Goal: Transaction & Acquisition: Purchase product/service

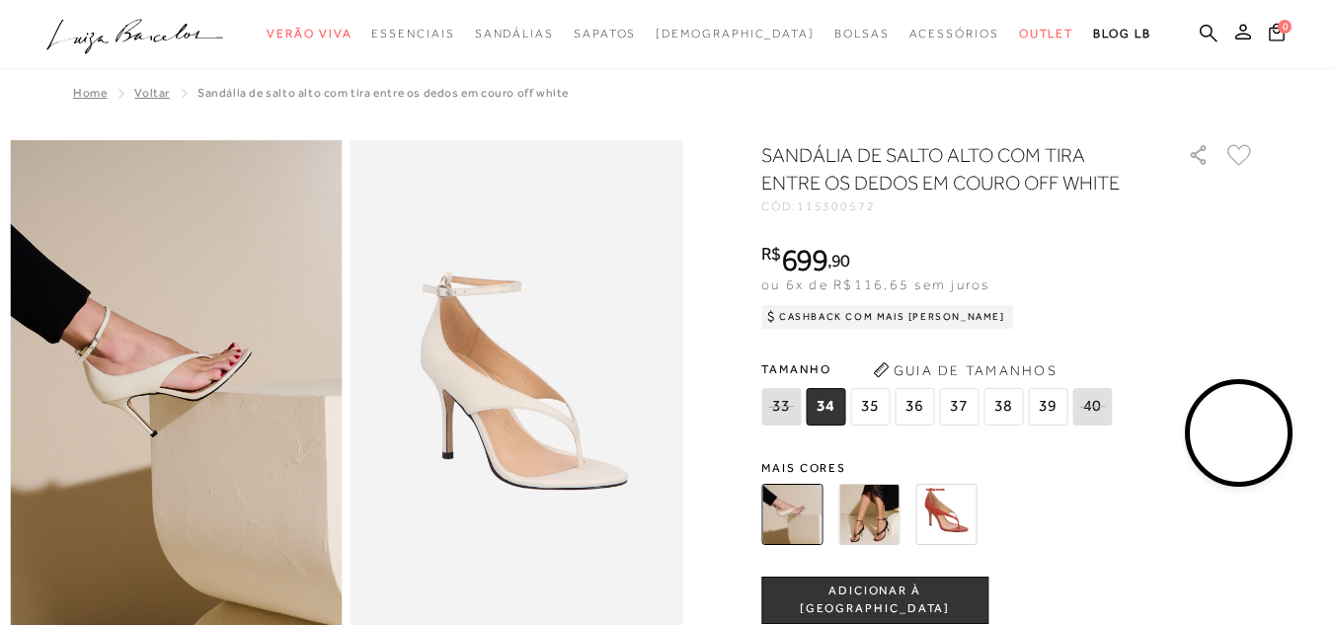
click at [920, 408] on span "36" at bounding box center [915, 407] width 40 height 38
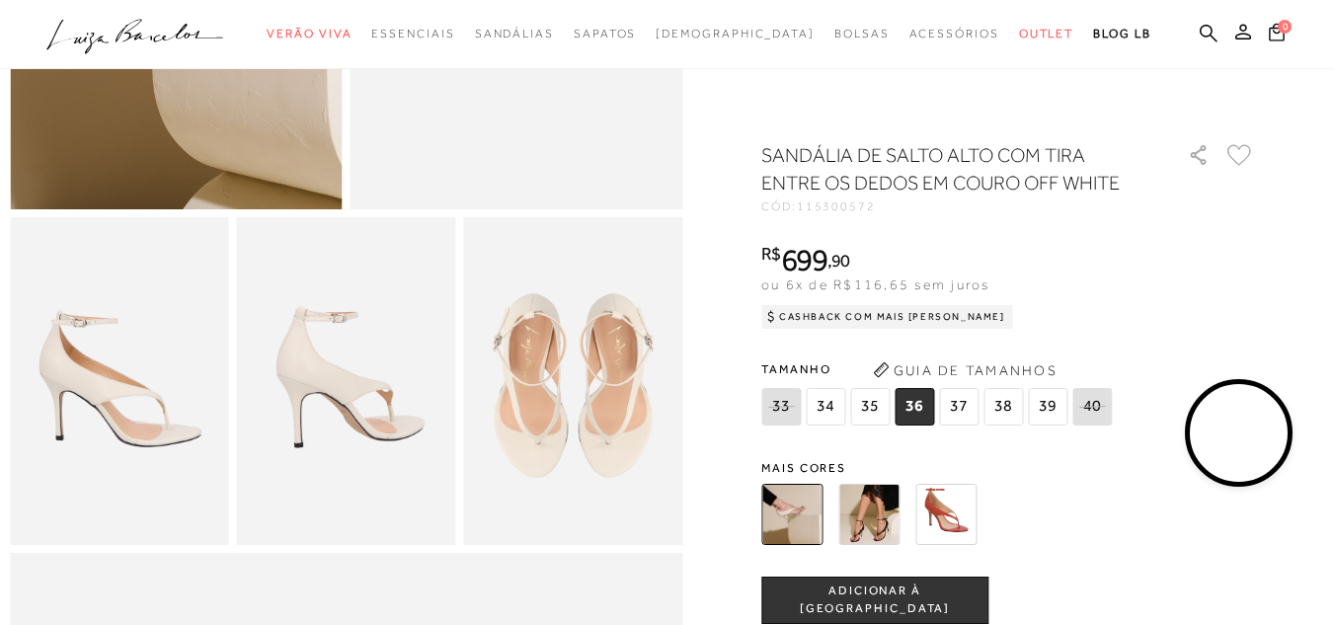
scroll to position [494, 0]
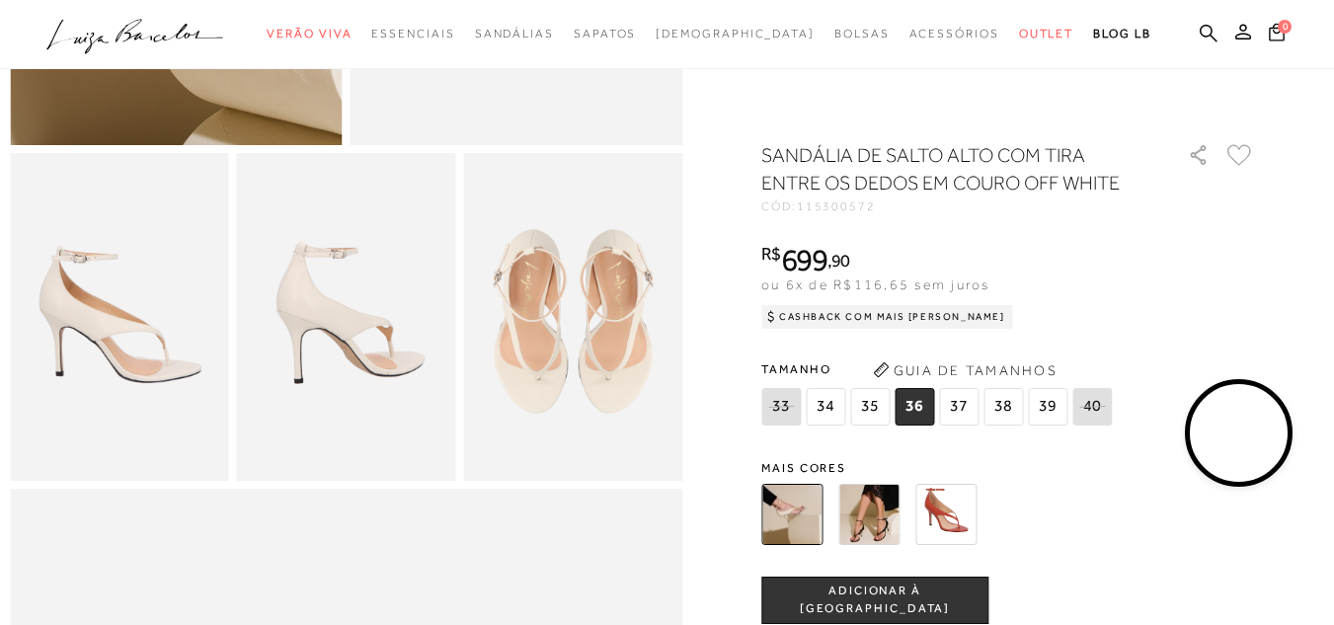
click at [847, 597] on span "ADICIONAR À [GEOGRAPHIC_DATA]" at bounding box center [874, 600] width 225 height 35
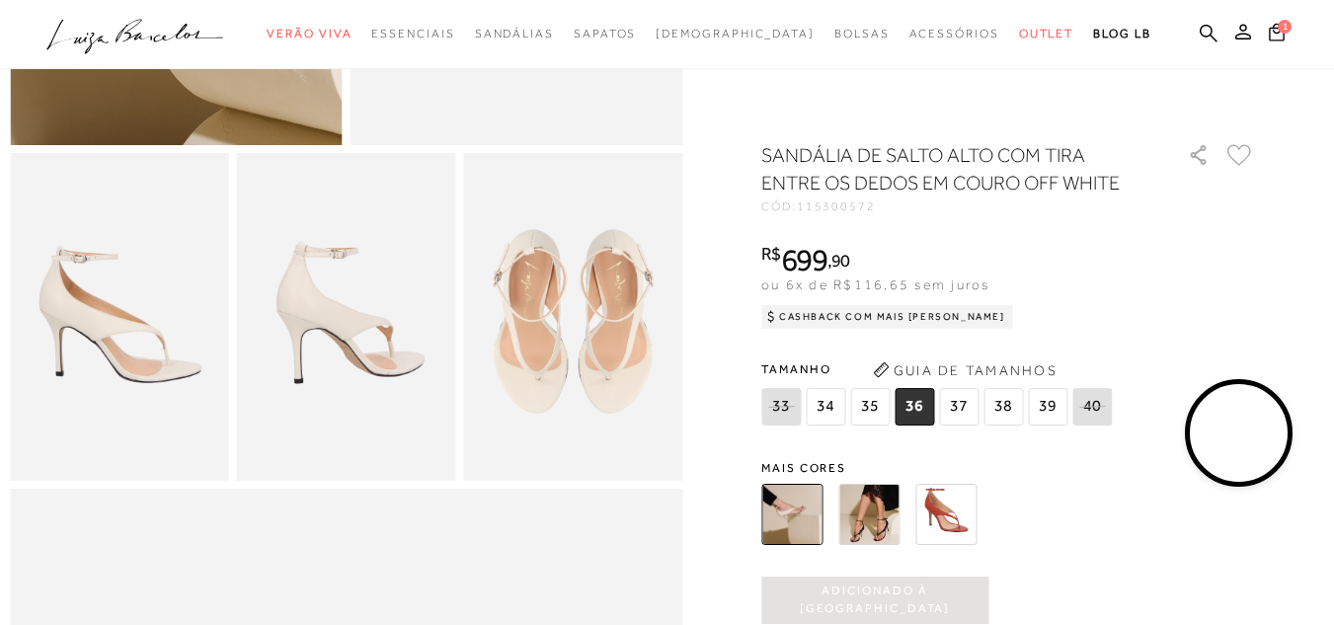
scroll to position [0, 0]
click at [1269, 34] on icon at bounding box center [1277, 32] width 16 height 19
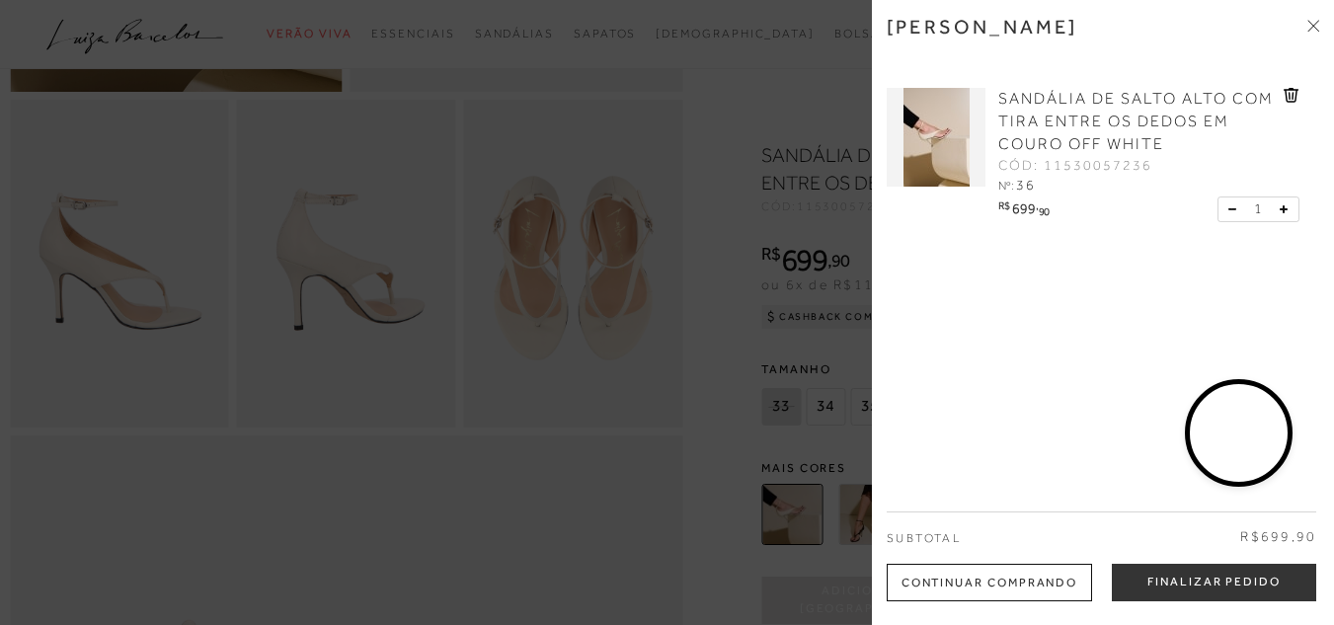
scroll to position [593, 0]
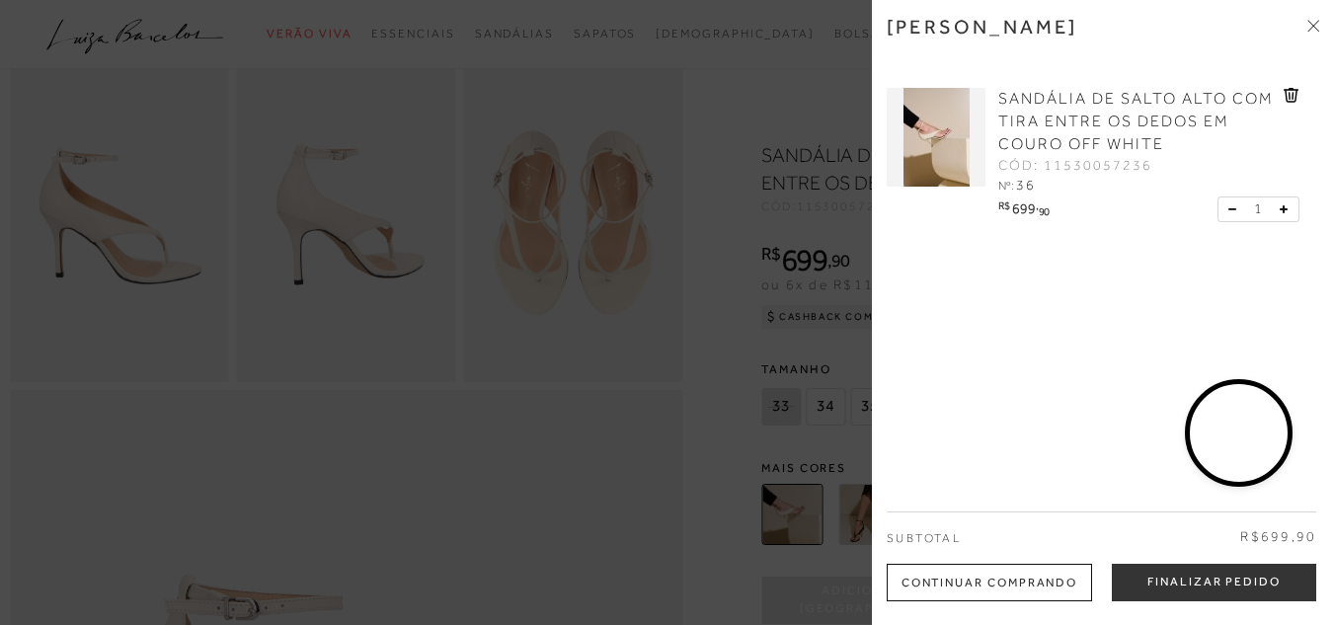
click at [1173, 561] on div "Subtotal R$699,90" at bounding box center [1102, 538] width 430 height 52
click at [1176, 580] on button "Finalizar Pedido" at bounding box center [1214, 583] width 204 height 38
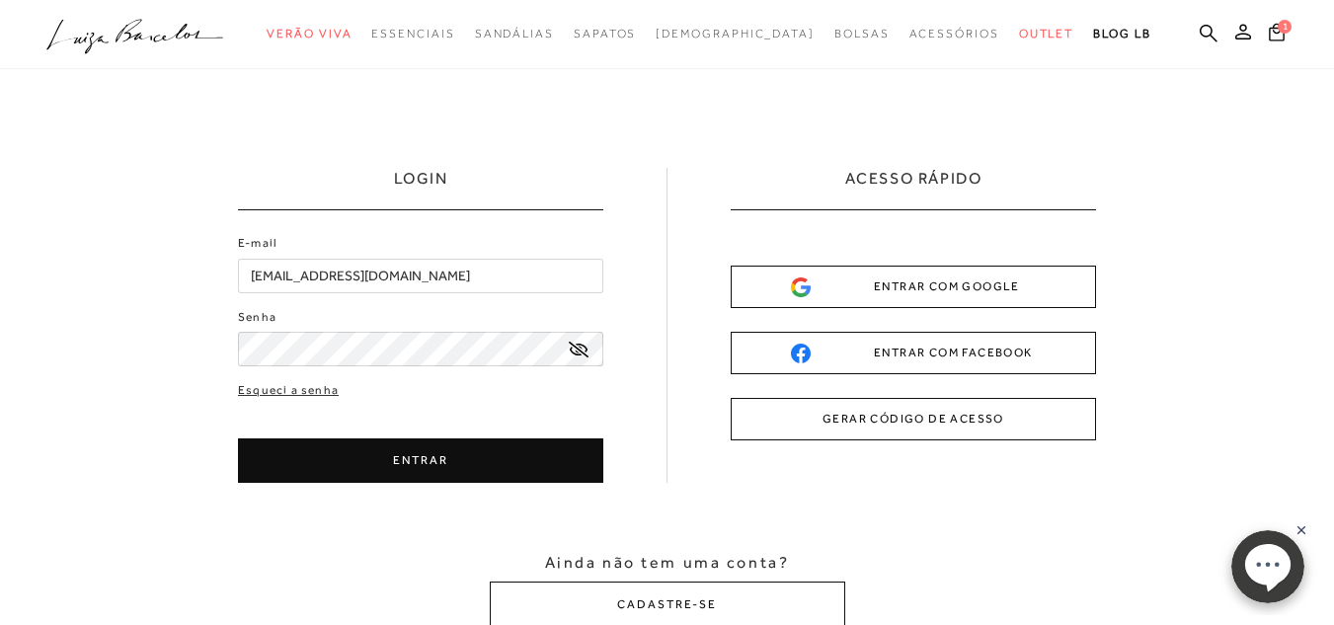
click at [437, 445] on button "ENTRAR" at bounding box center [420, 460] width 365 height 44
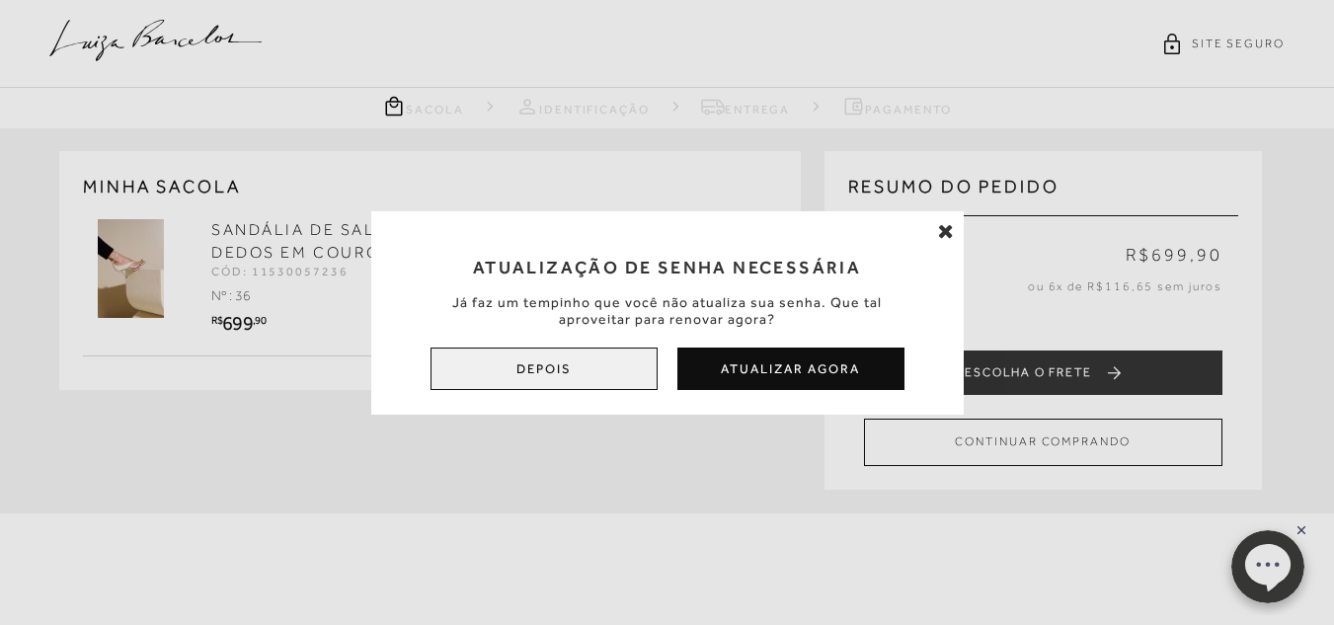
click at [522, 364] on button "Depois" at bounding box center [544, 369] width 227 height 42
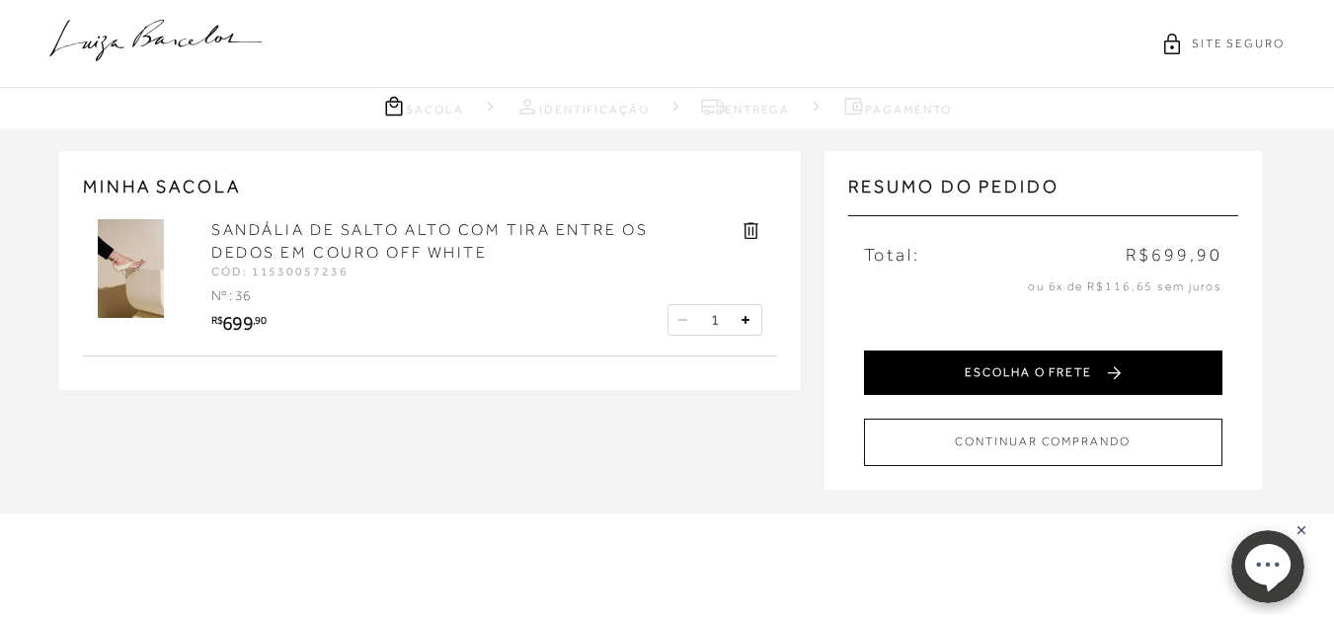
click at [1080, 368] on button "ESCOLHA O FRETE" at bounding box center [1043, 373] width 359 height 44
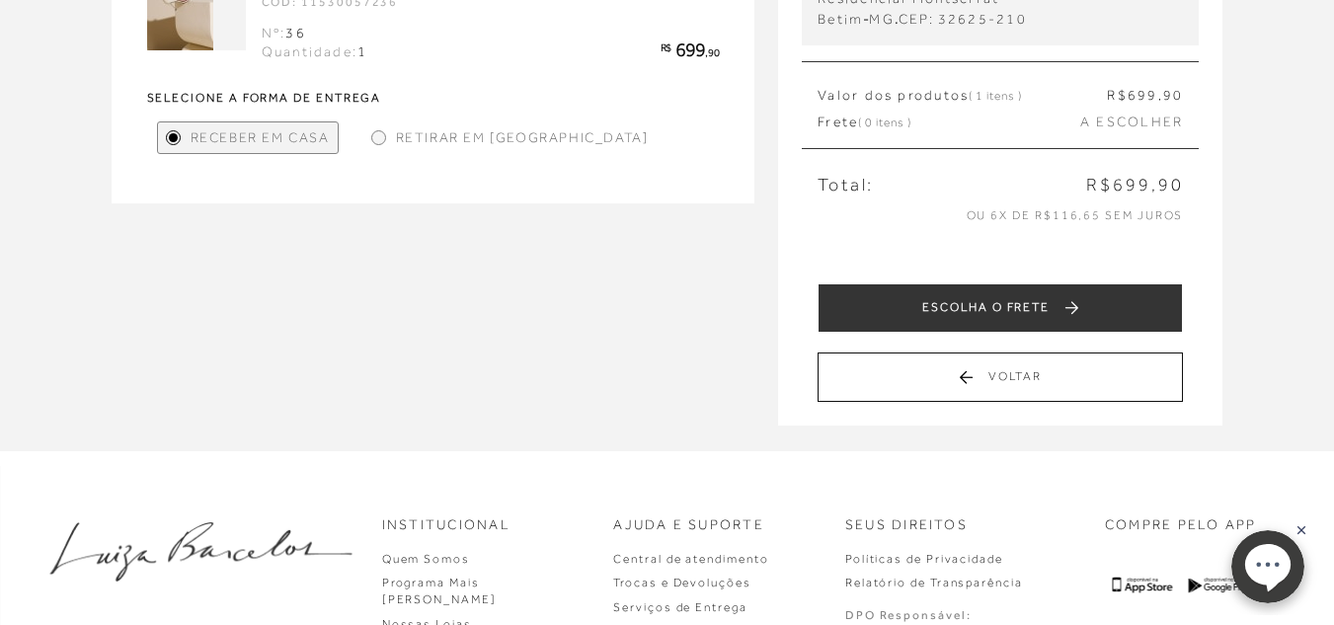
scroll to position [296, 0]
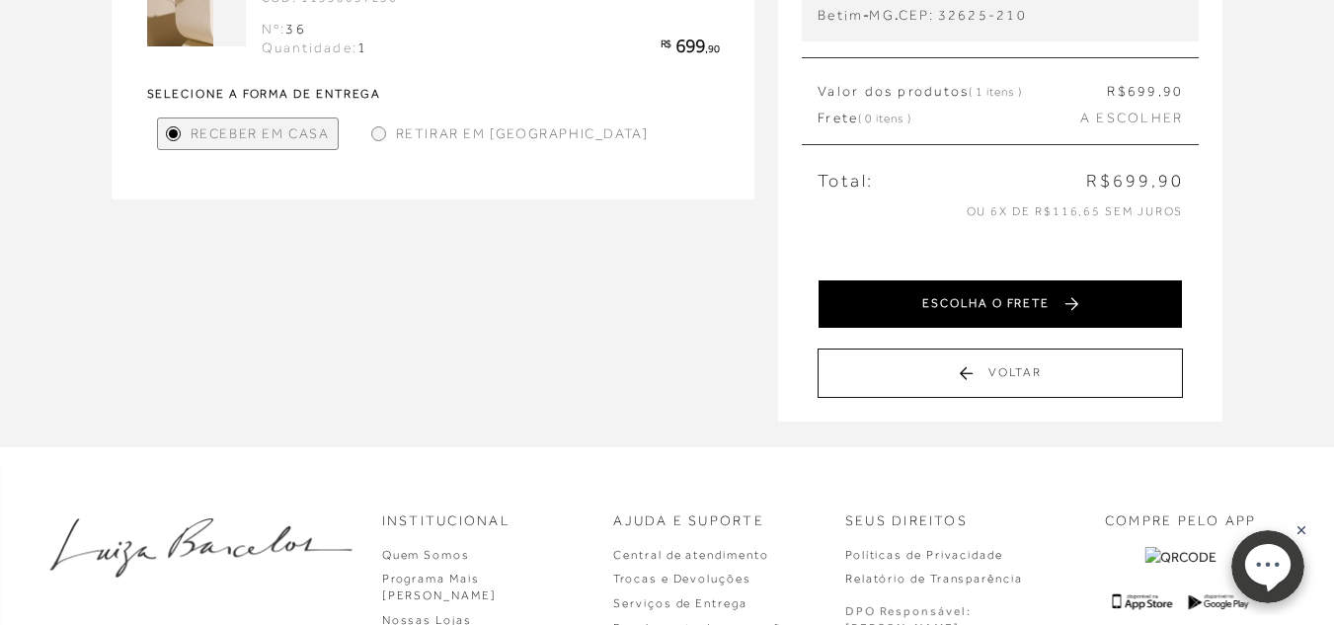
click at [937, 308] on button "ESCOLHA O FRETE" at bounding box center [1000, 303] width 365 height 49
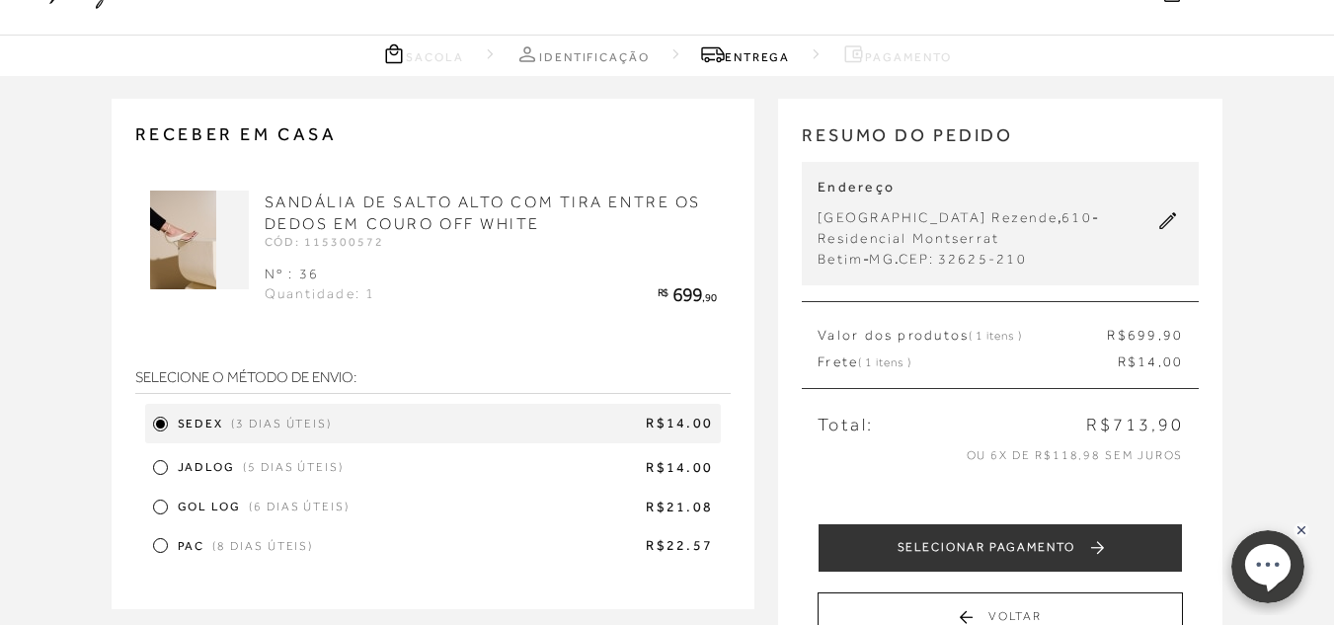
scroll to position [99, 0]
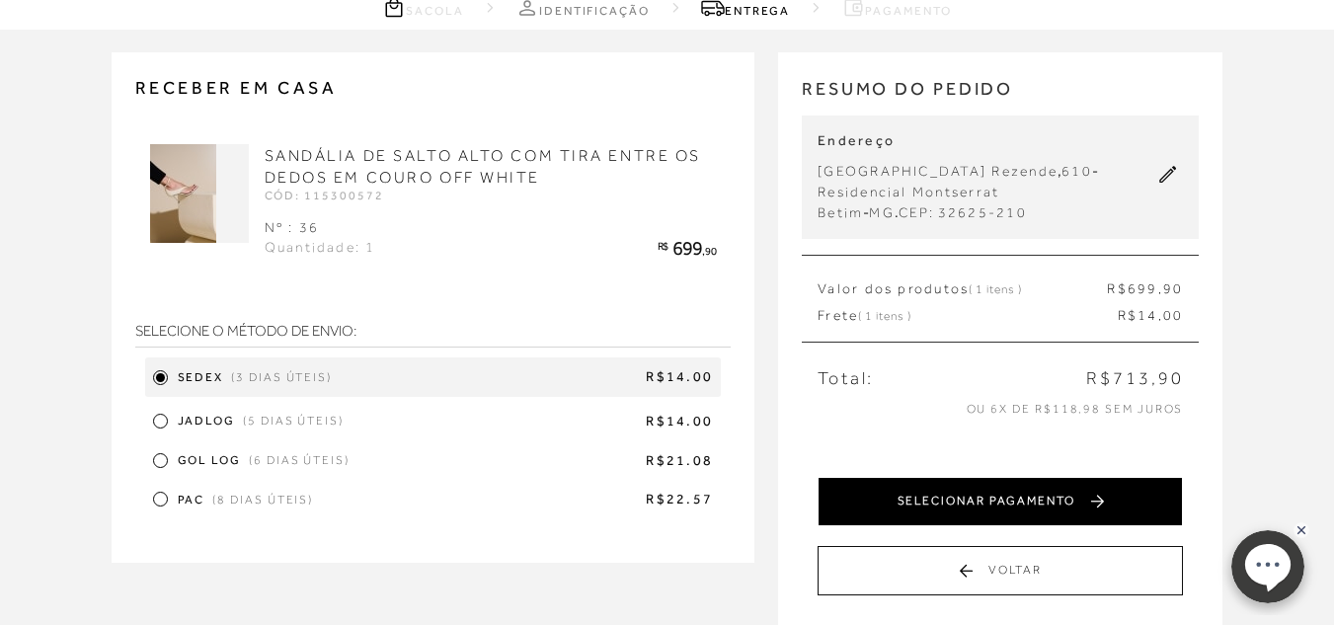
click at [924, 500] on button "SELECIONAR PAGAMENTO" at bounding box center [1000, 501] width 365 height 49
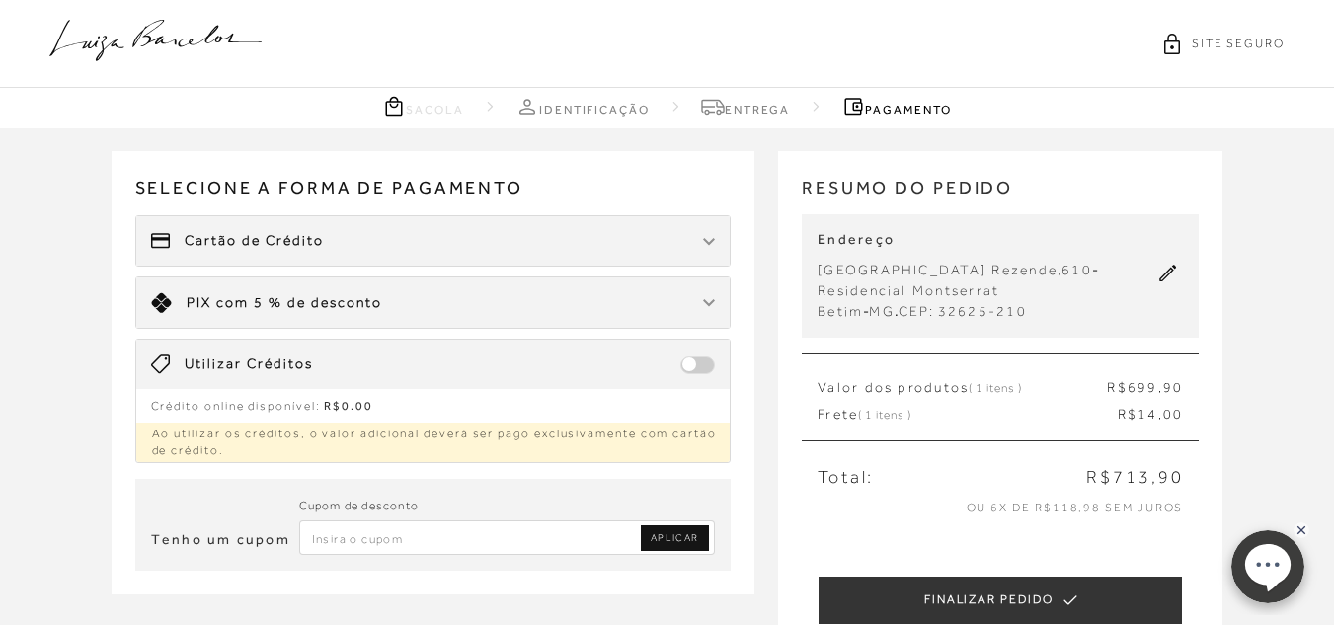
click at [586, 233] on div "Cartão de Crédito" at bounding box center [433, 240] width 595 height 49
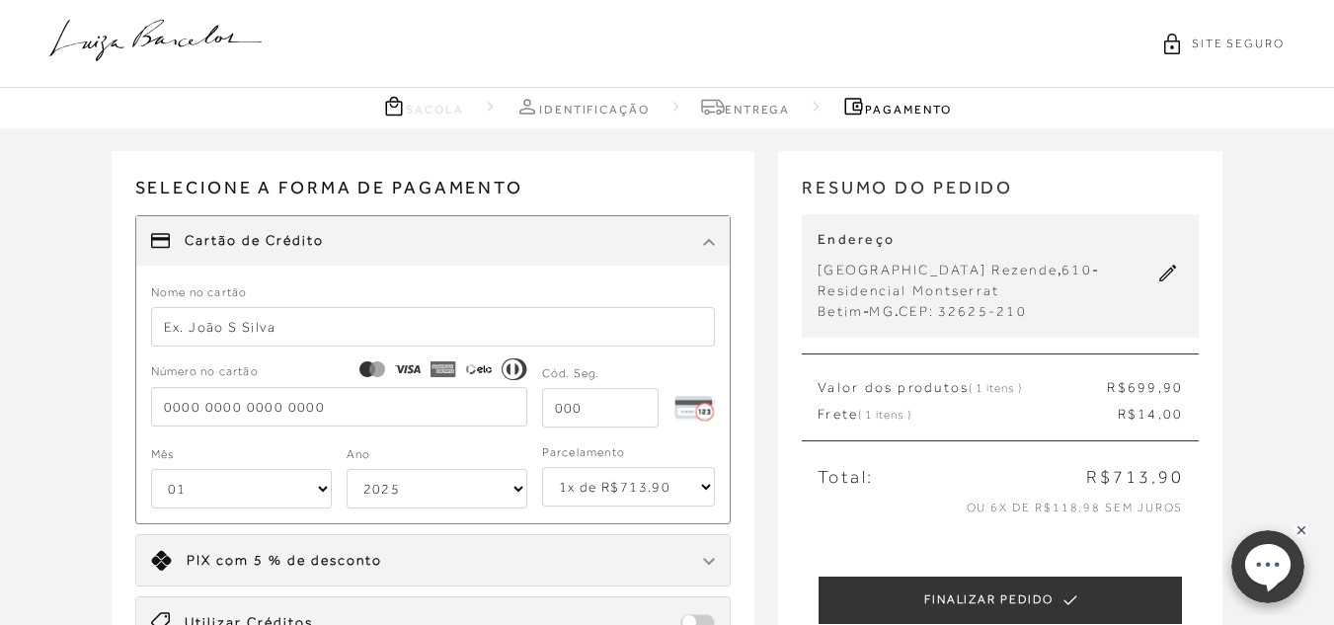
click at [311, 337] on input "text" at bounding box center [433, 327] width 565 height 40
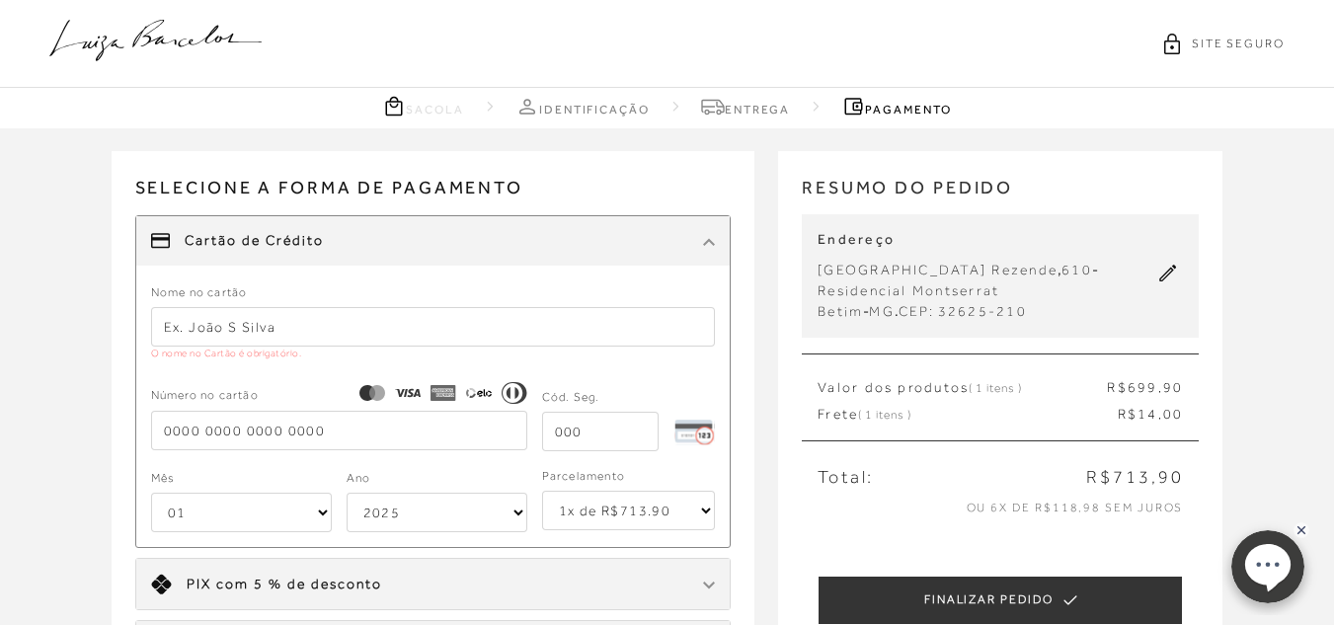
type input "JOELMA MATOS DE MEDEIROS"
type input "4258502338536234"
select select "05"
select select "2030"
type input "4258502338536234"
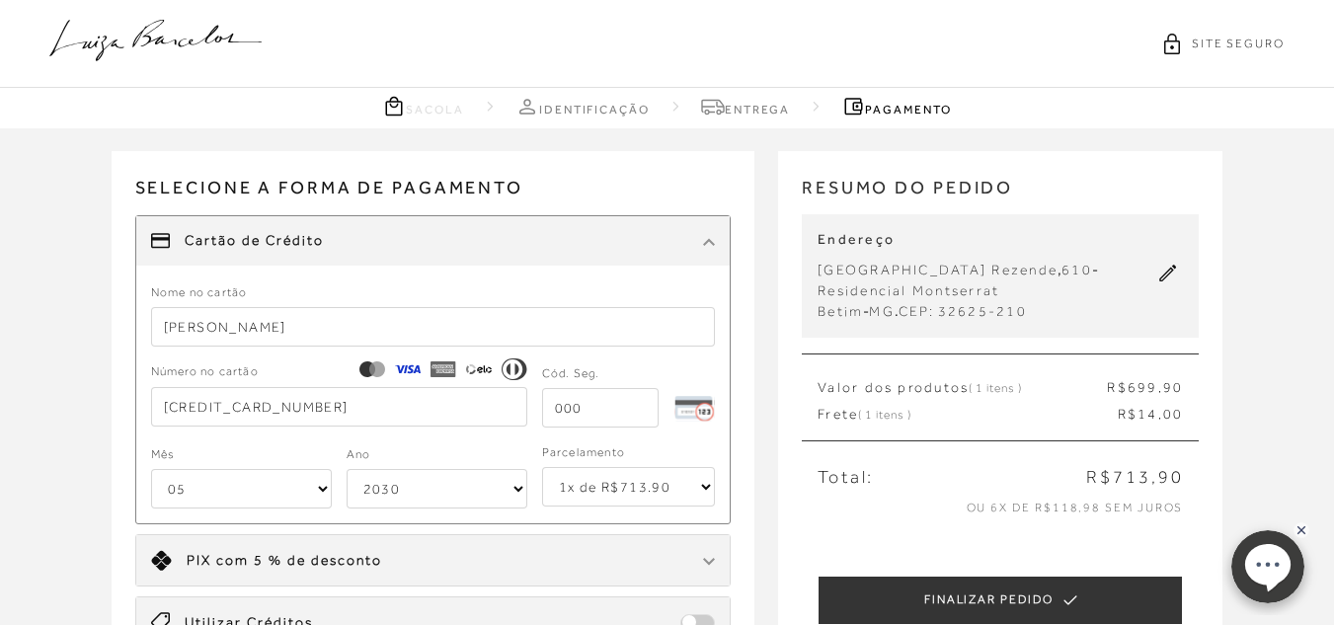
click at [590, 410] on input "tel" at bounding box center [601, 408] width 118 height 40
drag, startPoint x: 590, startPoint y: 410, endPoint x: 509, endPoint y: 406, distance: 81.1
click at [509, 406] on div "Número no cartão 4258502338536234 Cód. Seg." at bounding box center [433, 394] width 565 height 65
type input "830"
click at [707, 491] on select "1x de R$713.90 2x de R$356.95 sem juros 3x de R$237.97 sem juros 4x de R$178.48…" at bounding box center [629, 487] width 174 height 40
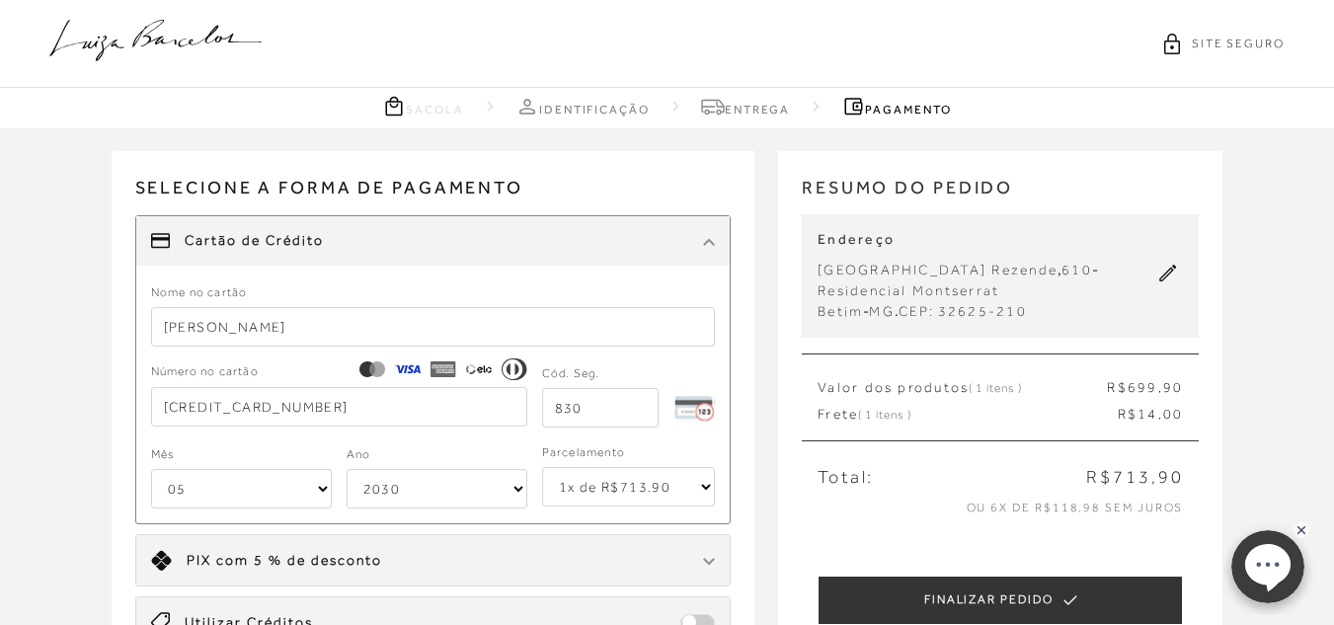
select select "4"
click at [542, 467] on select "1x de R$713.90 2x de R$356.95 sem juros 3x de R$237.97 sem juros 4x de R$178.48…" at bounding box center [629, 487] width 174 height 40
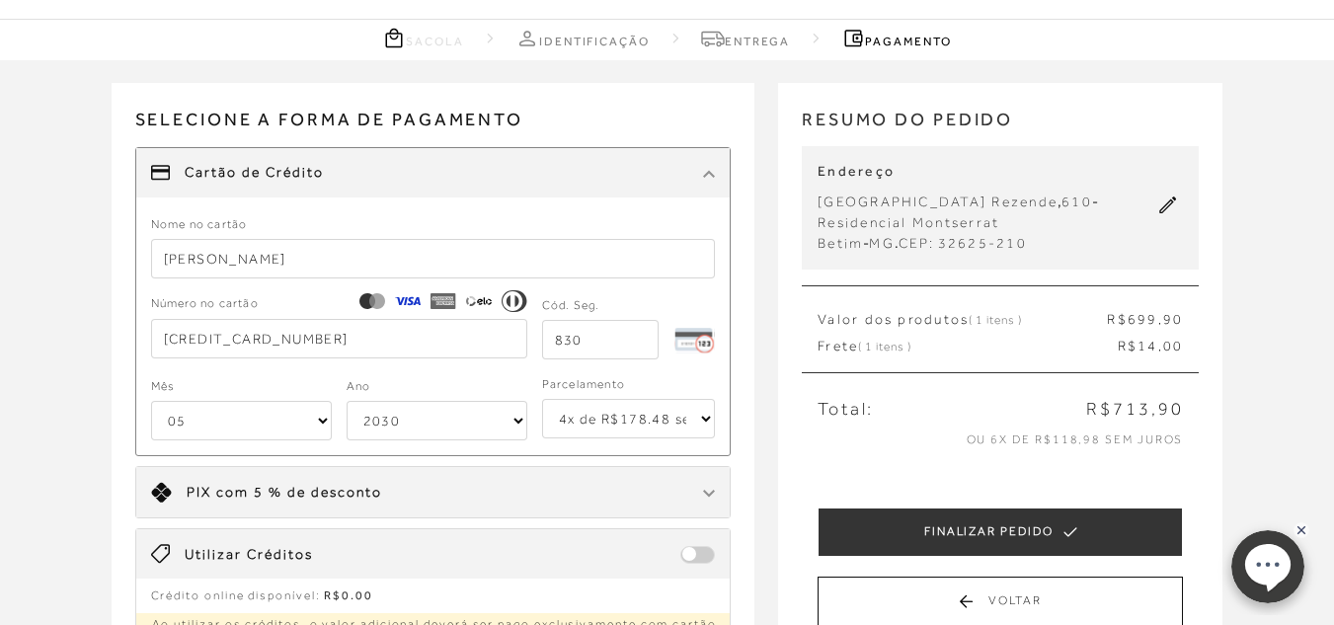
scroll to position [99, 0]
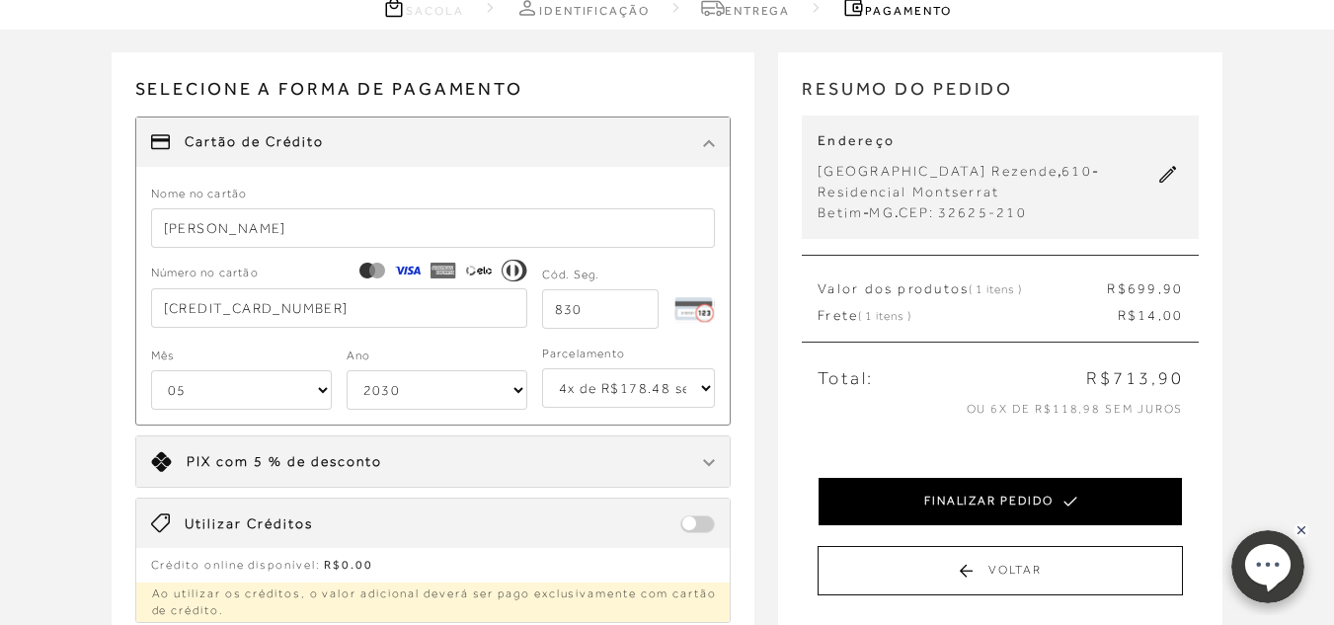
click at [991, 493] on button "FINALIZAR PEDIDO" at bounding box center [1000, 501] width 365 height 49
select select "05"
select select "2030"
select select "4"
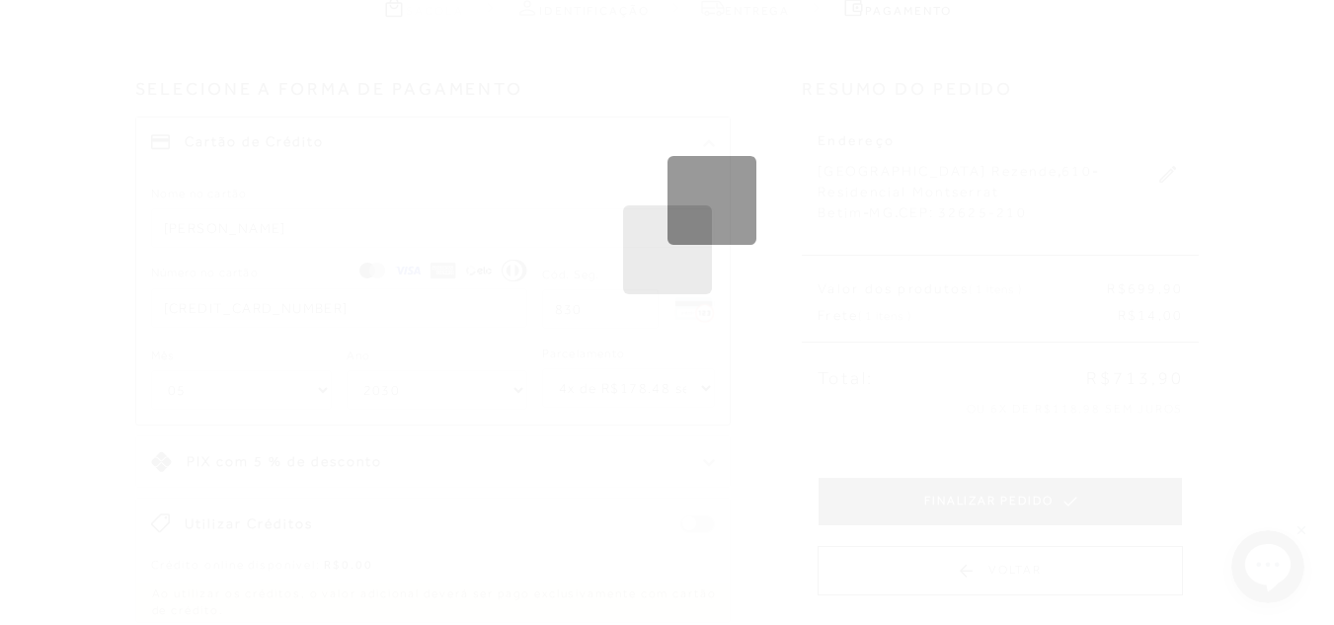
scroll to position [0, 0]
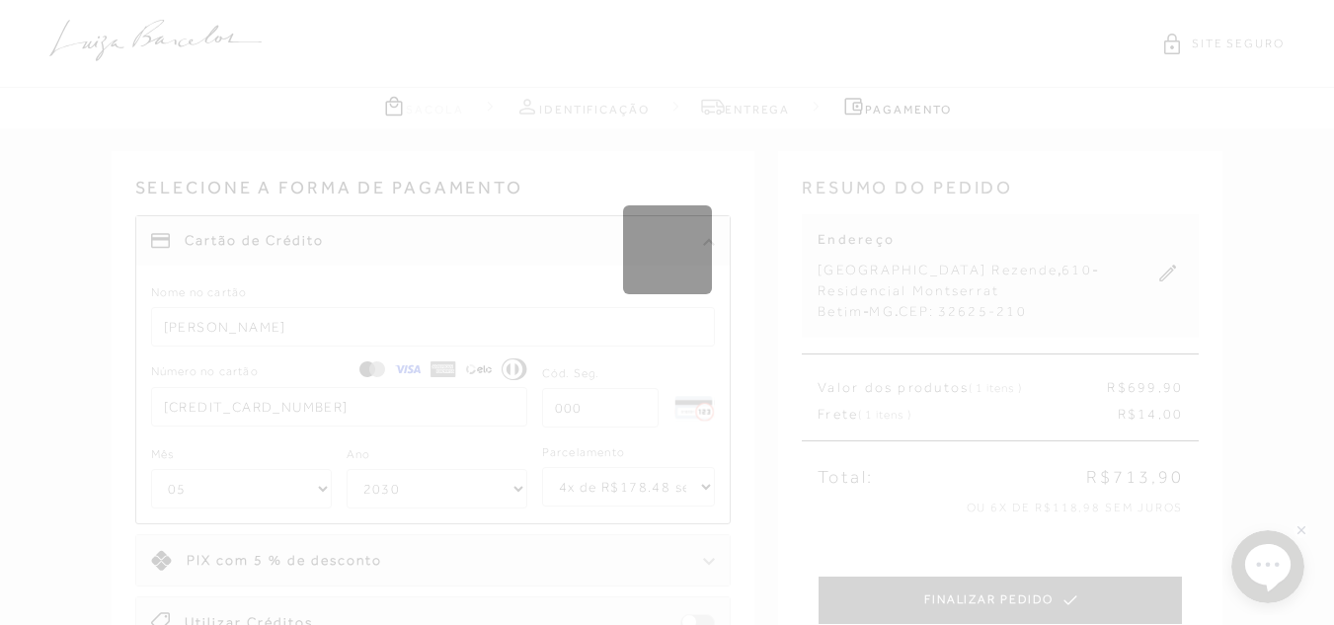
select select "1"
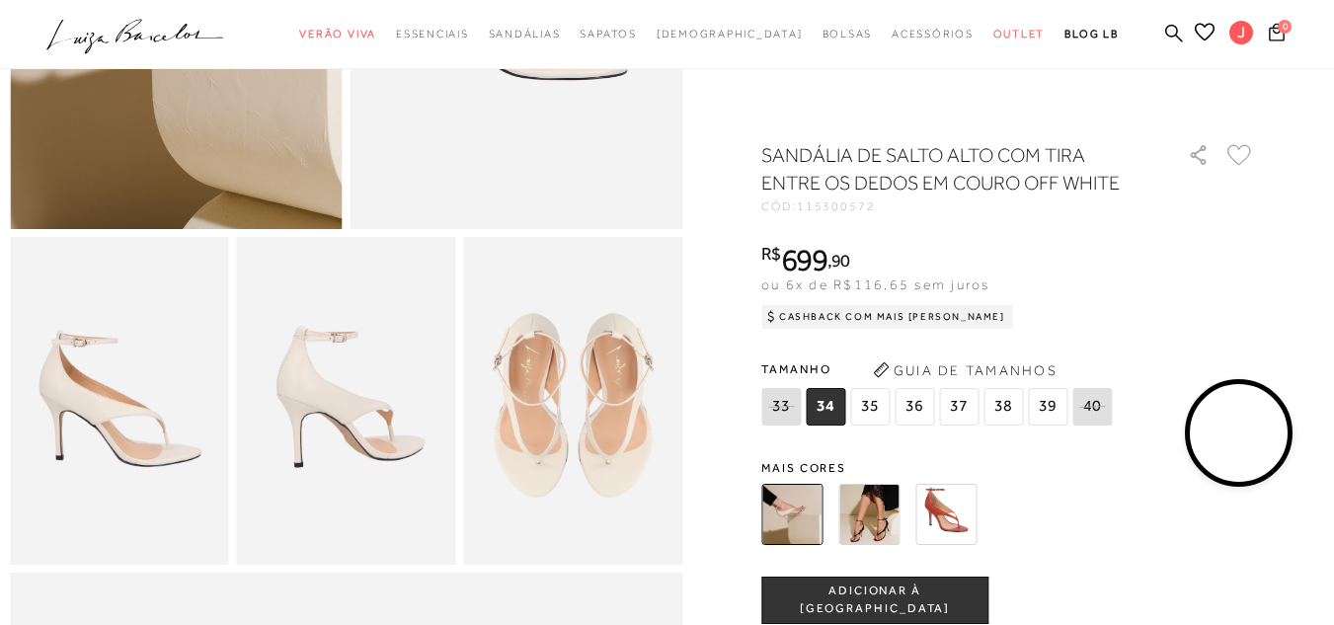
scroll to position [395, 0]
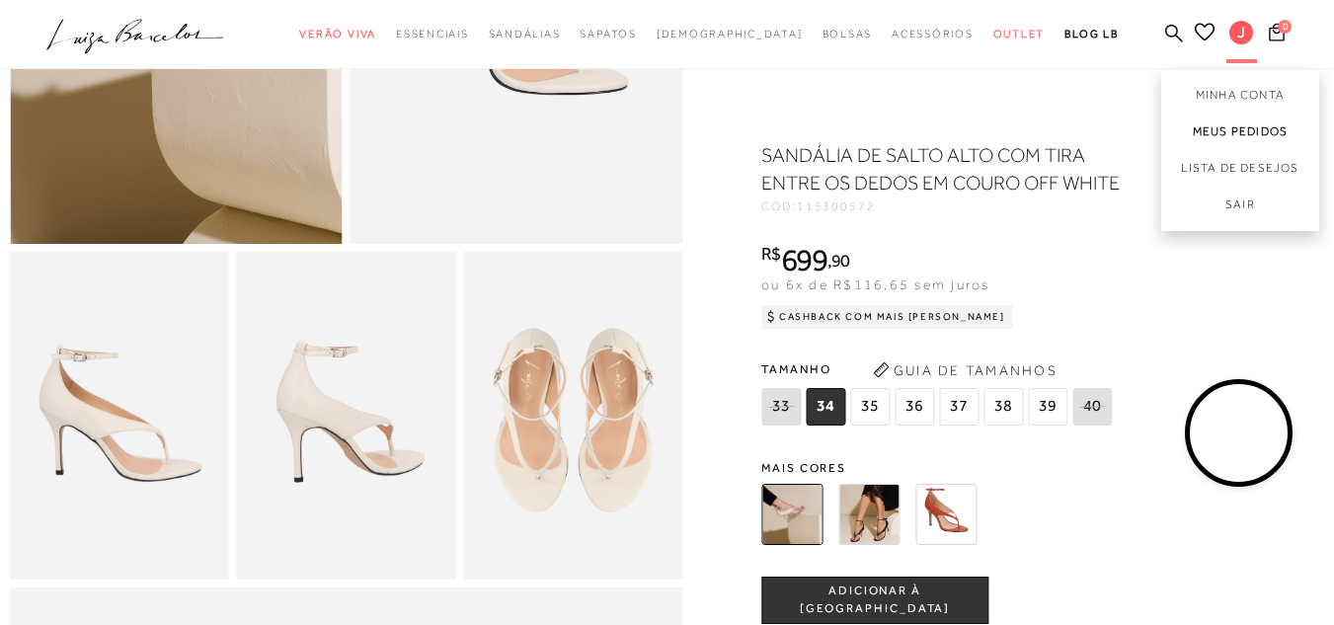
click at [1195, 128] on link "Meus Pedidos" at bounding box center [1240, 132] width 158 height 37
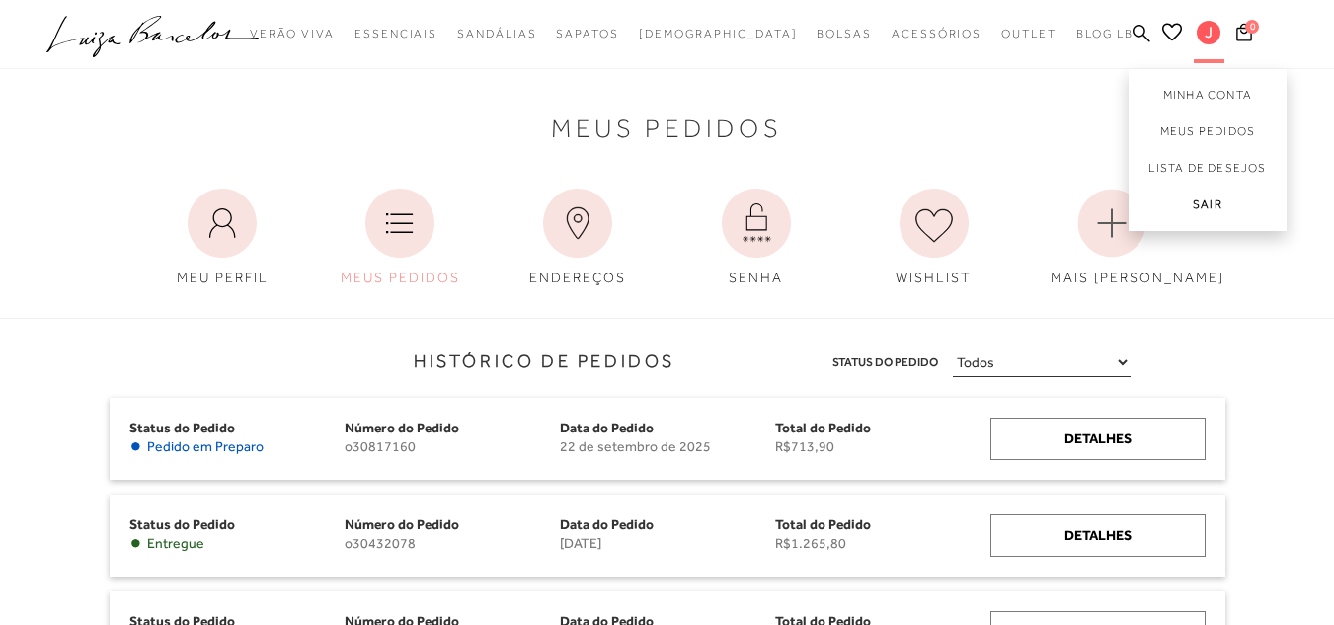
click at [1220, 207] on link "Sair" at bounding box center [1208, 209] width 158 height 44
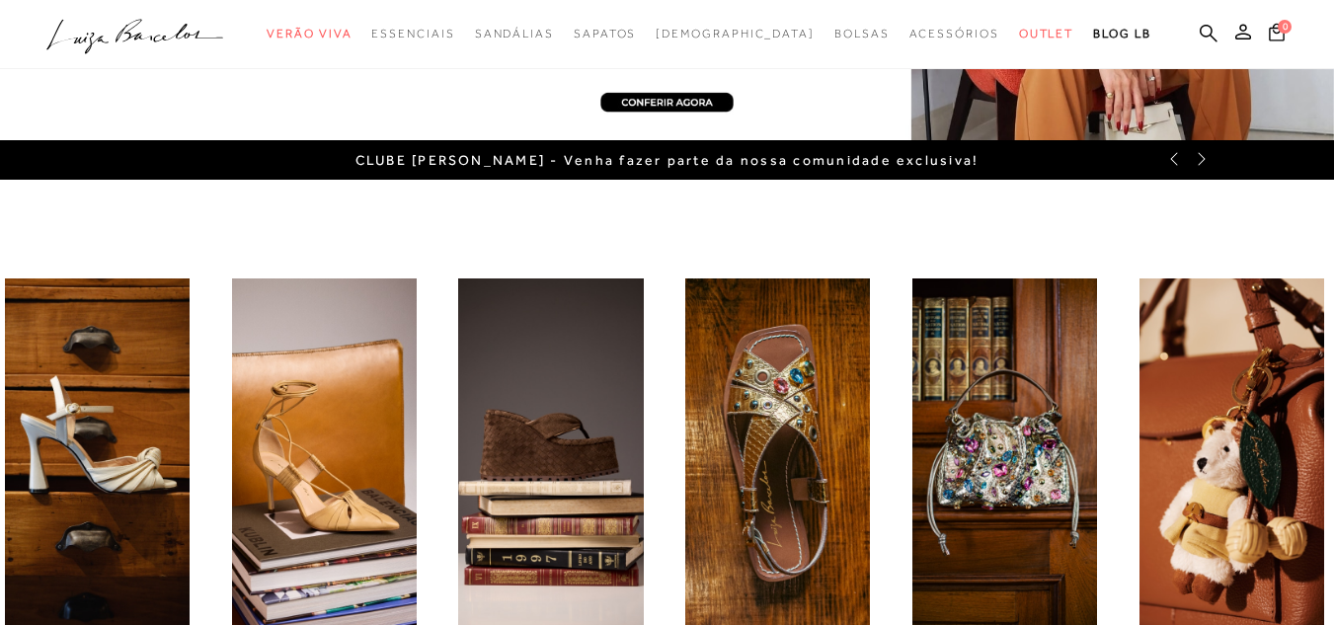
scroll to position [494, 0]
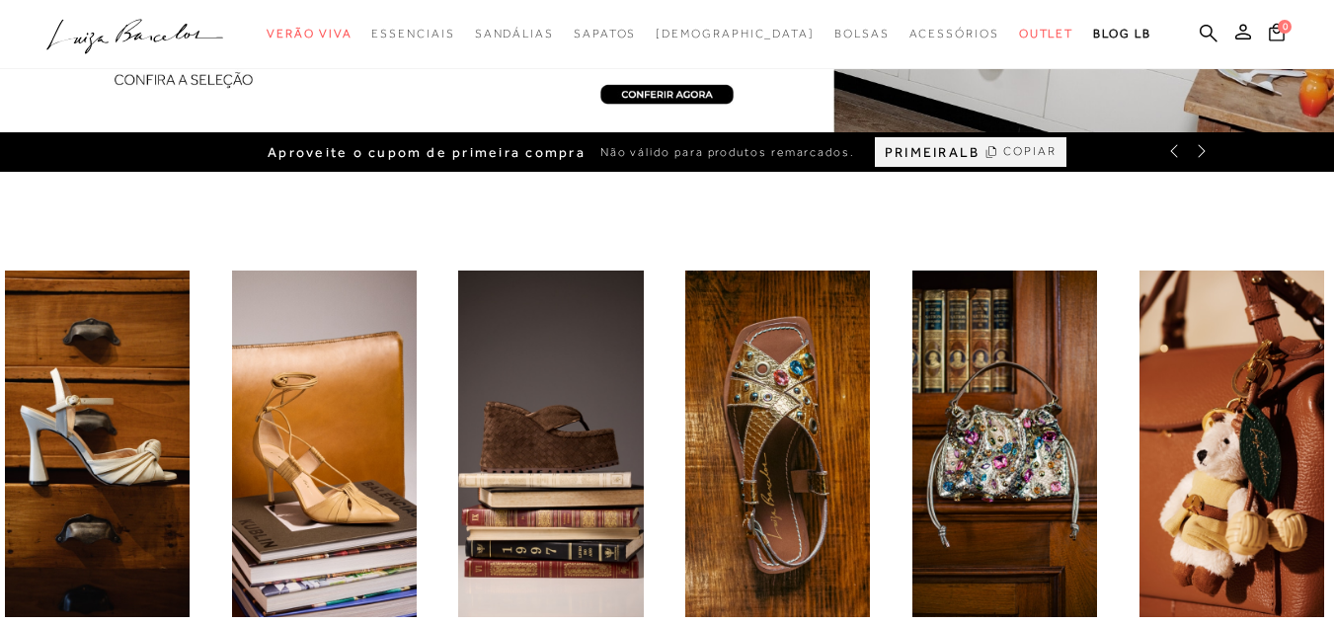
click at [515, 460] on img "3 / 6" at bounding box center [550, 444] width 185 height 347
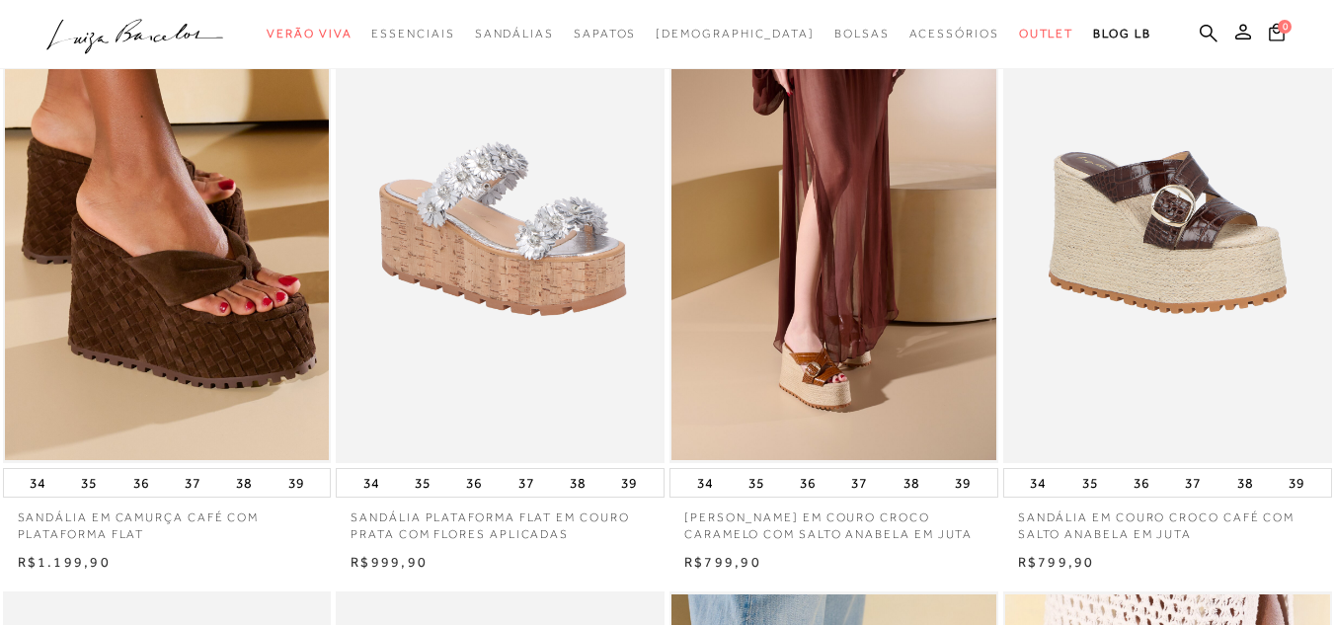
scroll to position [790, 0]
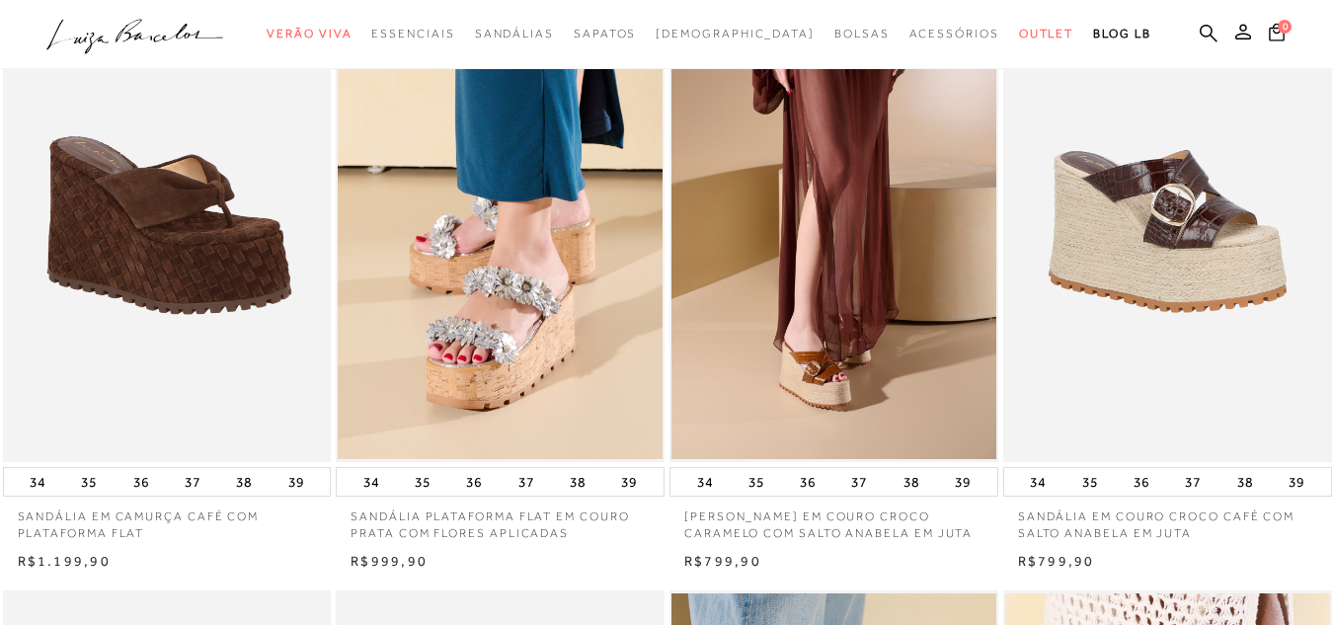
click at [195, 319] on img at bounding box center [168, 215] width 327 height 493
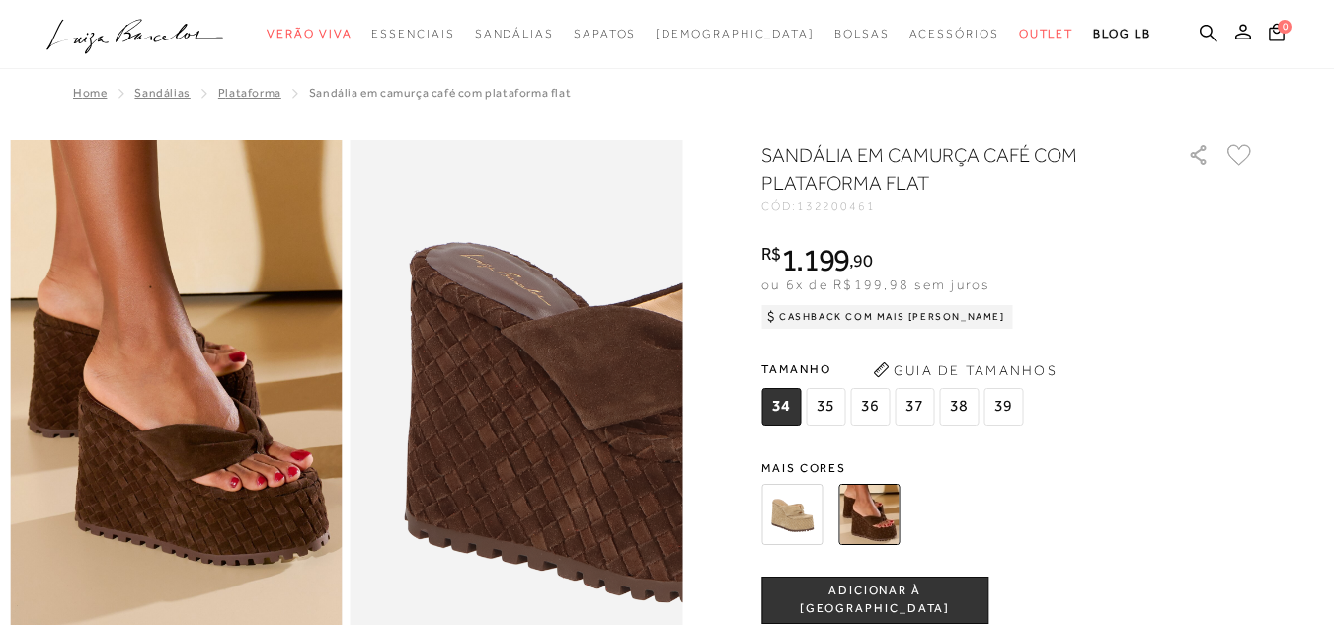
click at [384, 381] on img at bounding box center [649, 402] width 665 height 997
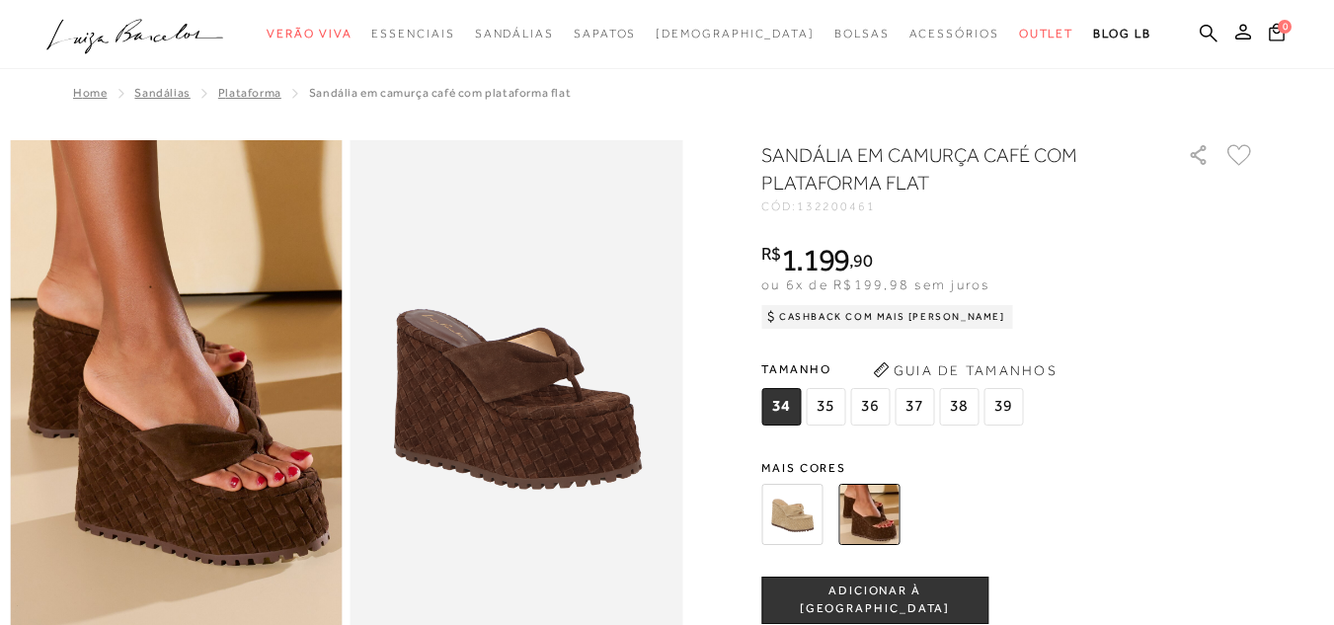
click at [807, 510] on img at bounding box center [791, 514] width 61 height 61
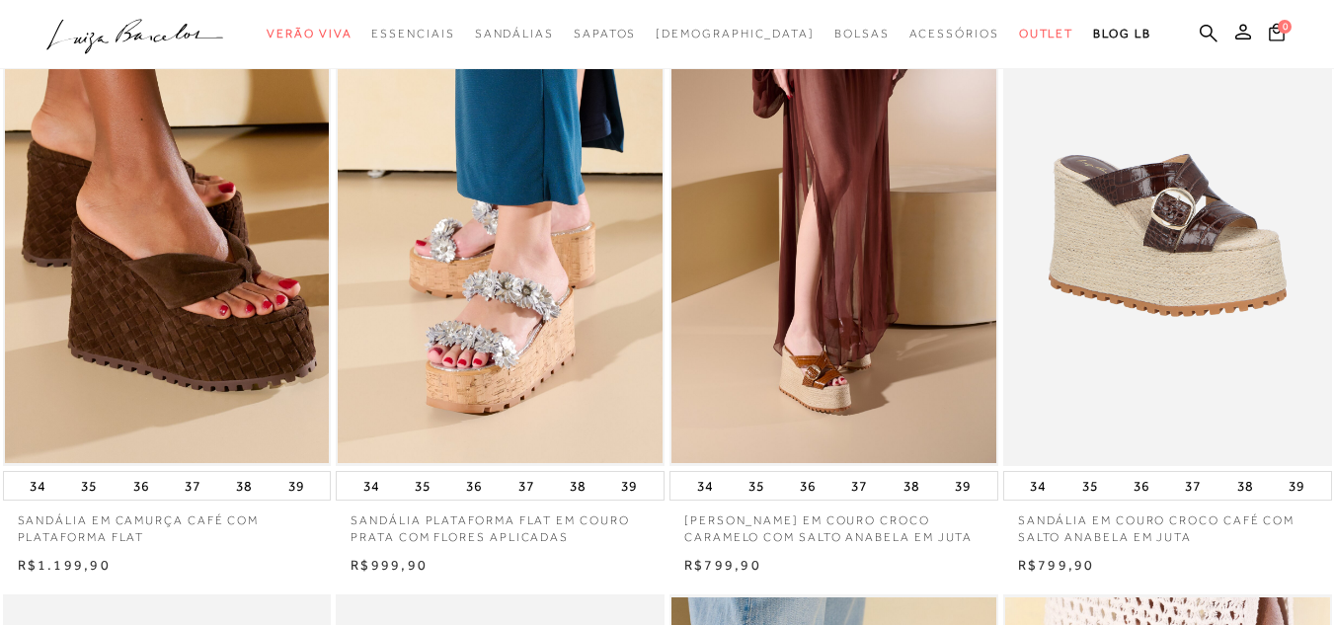
scroll to position [790, 0]
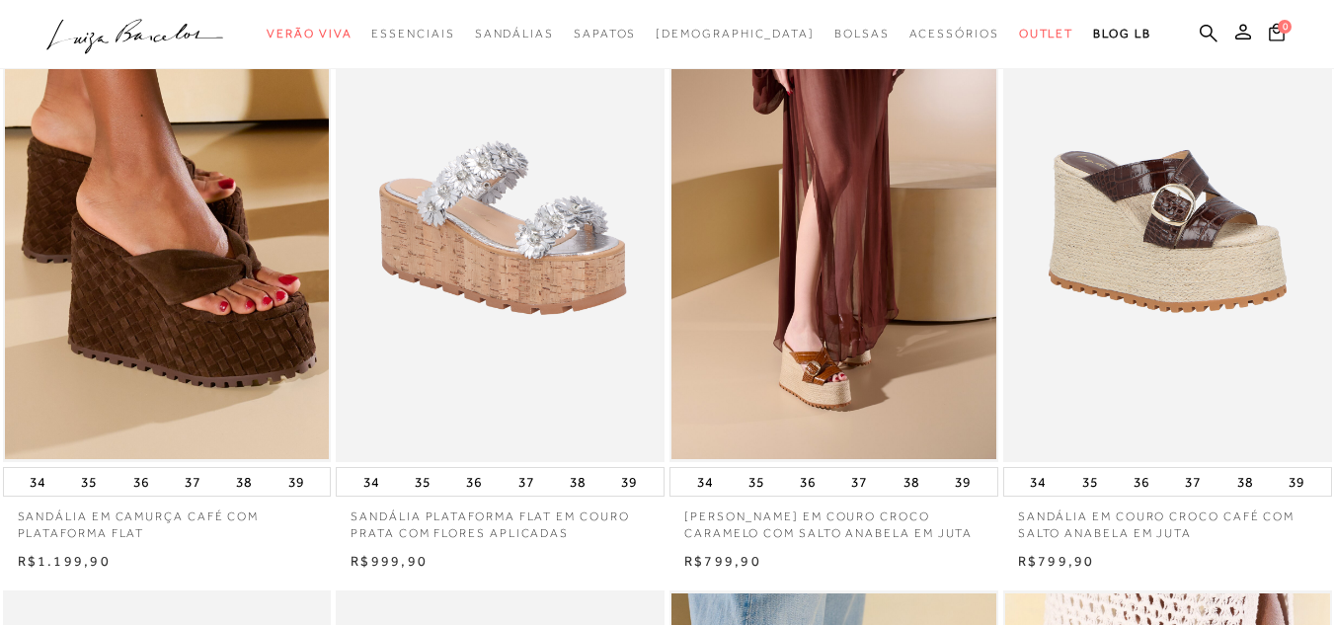
click at [475, 280] on img at bounding box center [501, 215] width 327 height 493
